Goal: Information Seeking & Learning: Find specific fact

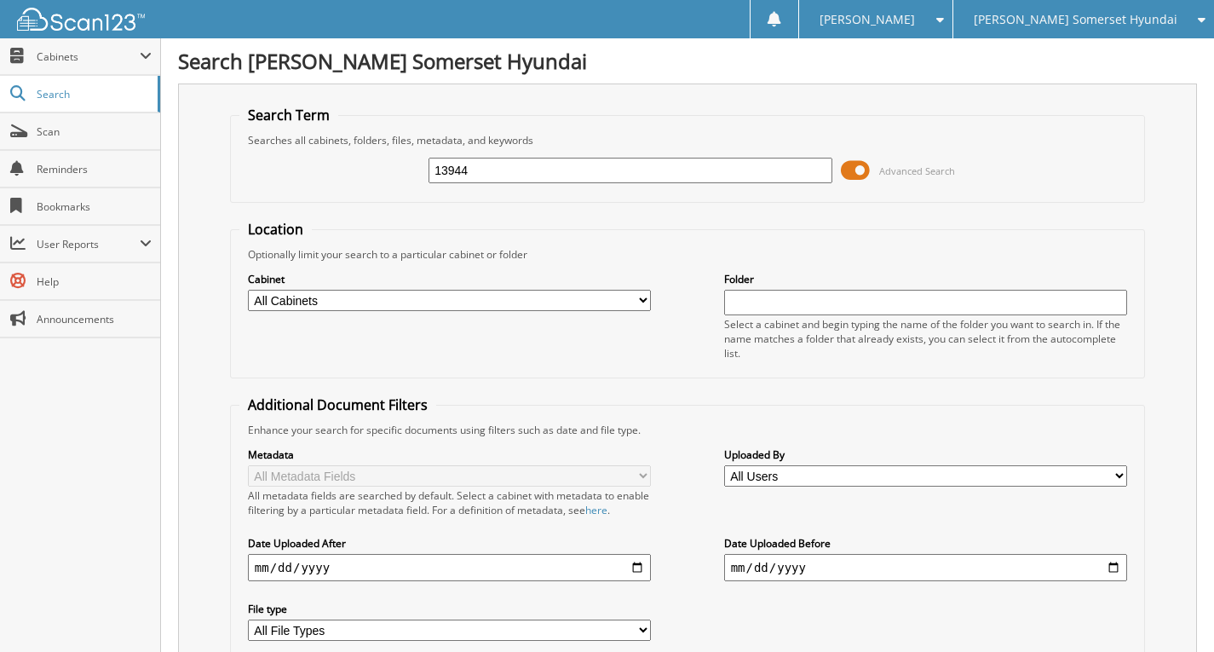
type input "13944"
click at [472, 164] on input "13944" at bounding box center [631, 171] width 404 height 26
type input "6030353"
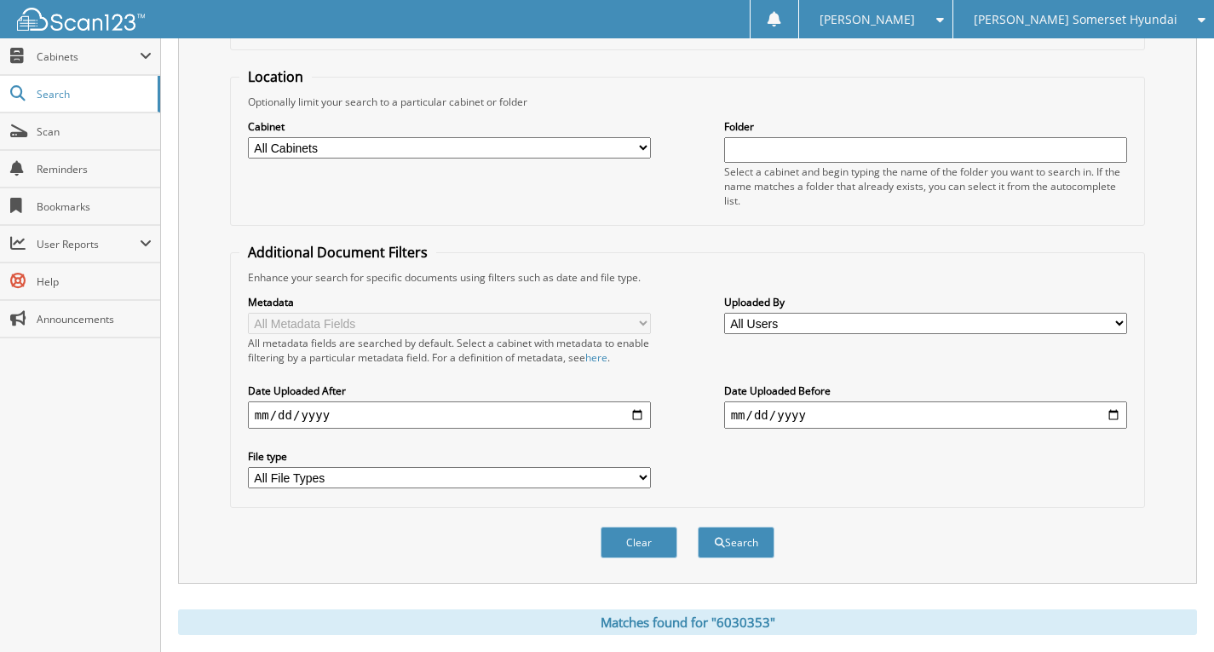
scroll to position [419, 0]
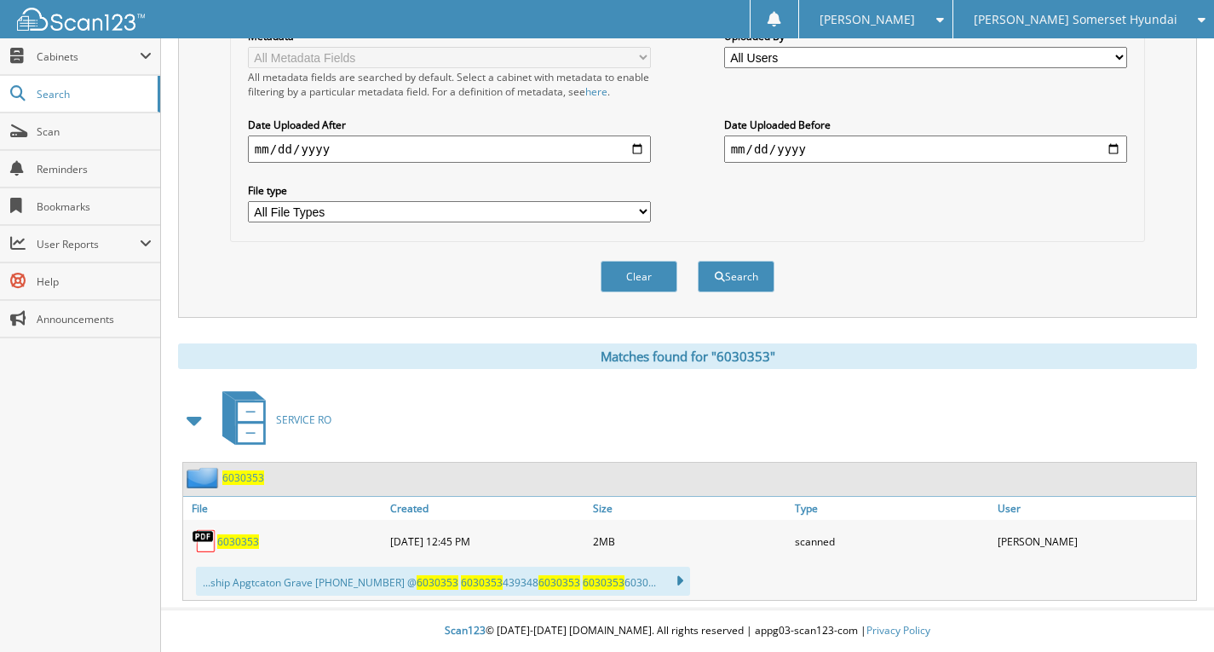
click at [250, 539] on span "6030353" at bounding box center [238, 541] width 42 height 14
